Goal: Task Accomplishment & Management: Manage account settings

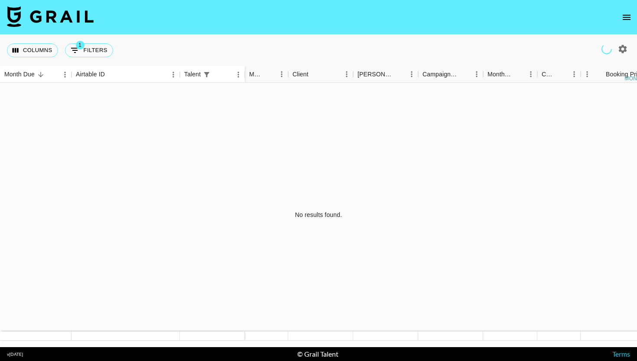
click at [87, 54] on button "1 Filters" at bounding box center [89, 50] width 48 height 14
select select "talentName"
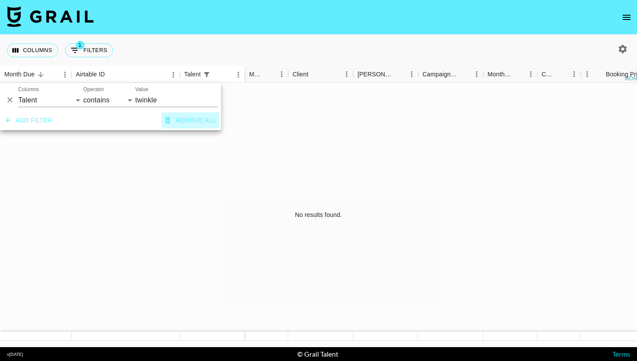
click at [200, 119] on button "Remove all" at bounding box center [191, 120] width 58 height 16
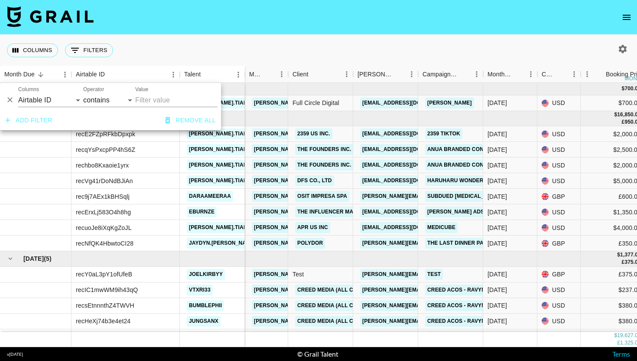
click at [222, 44] on div "Columns 0 Filters + Booking" at bounding box center [318, 50] width 637 height 31
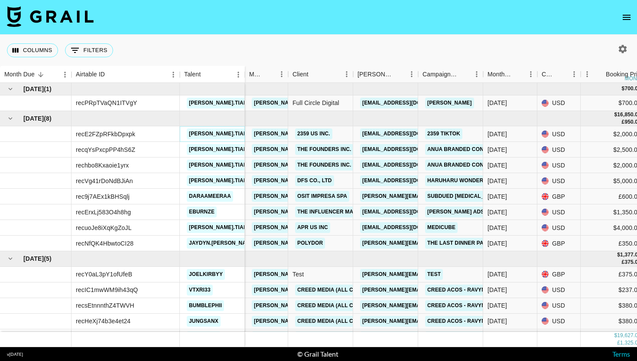
click at [198, 133] on link "[PERSON_NAME].tiara1" at bounding box center [221, 133] width 69 height 11
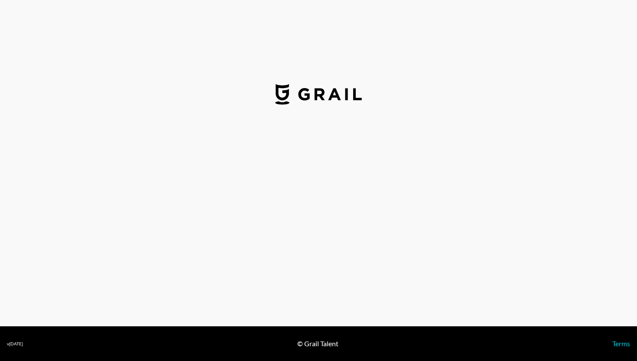
select select "USD"
